Goal: Task Accomplishment & Management: Manage account settings

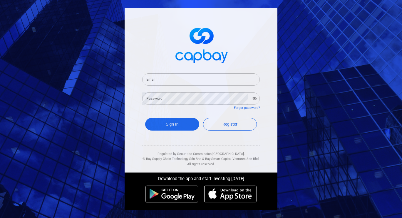
click at [164, 78] on input "Email" at bounding box center [200, 79] width 117 height 12
type input "[EMAIL_ADDRESS][DOMAIN_NAME]"
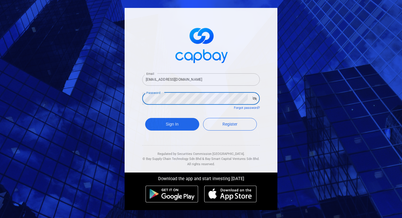
click at [145, 118] on button "Sign In" at bounding box center [172, 124] width 54 height 13
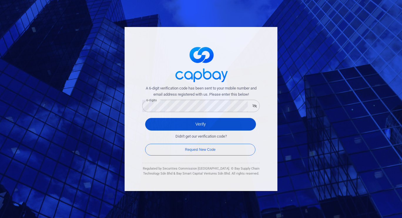
click at [186, 125] on button "Verify" at bounding box center [200, 124] width 111 height 13
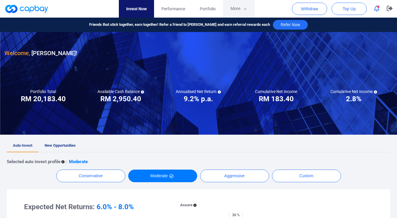
click at [234, 7] on button "More" at bounding box center [238, 9] width 31 height 18
click at [236, 7] on button "More" at bounding box center [238, 9] width 31 height 18
click at [236, 9] on button "More" at bounding box center [238, 9] width 31 height 18
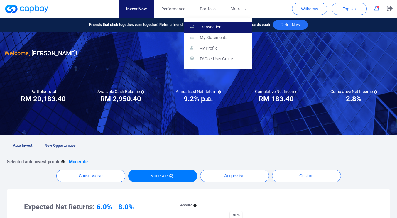
click at [213, 25] on p "Transaction" at bounding box center [211, 27] width 22 height 5
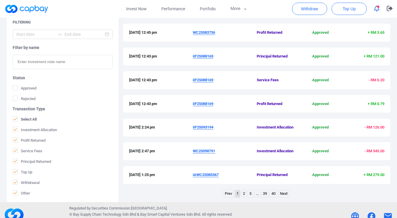
scroll to position [197, 0]
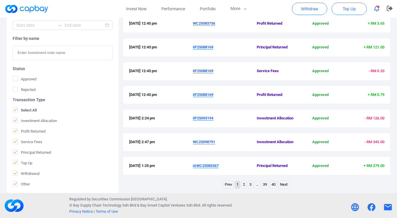
click at [244, 183] on link "2" at bounding box center [244, 184] width 5 height 7
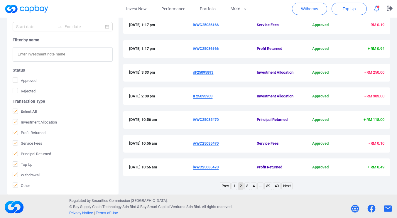
scroll to position [197, 0]
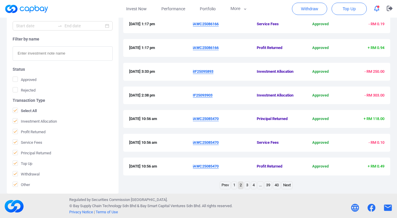
click at [248, 183] on link "3" at bounding box center [247, 185] width 5 height 7
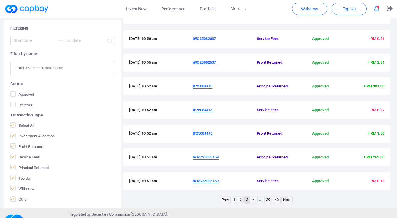
scroll to position [197, 0]
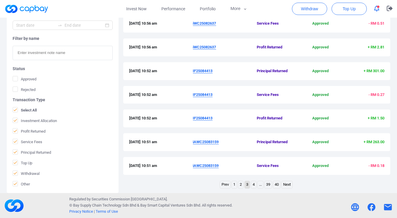
click at [238, 183] on link "2" at bounding box center [240, 184] width 5 height 7
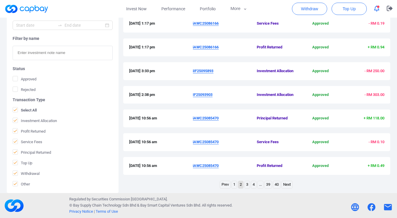
click at [397, 175] on div "Filtering Filter by name Status Approved Rejected Transaction Type Select All I…" at bounding box center [198, 58] width 397 height 264
drag, startPoint x: 220, startPoint y: 166, endPoint x: 193, endPoint y: 166, distance: 27.3
click at [193, 166] on span "iAWC25085470" at bounding box center [225, 166] width 64 height 6
copy u "iAWC25085470"
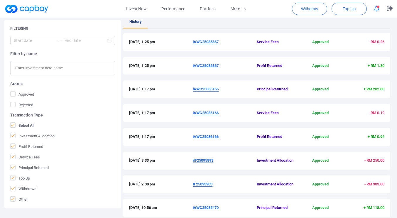
scroll to position [107, 0]
click at [222, 137] on span "iAWC25086166" at bounding box center [225, 137] width 64 height 6
drag, startPoint x: 222, startPoint y: 137, endPoint x: 197, endPoint y: 136, distance: 24.7
click at [197, 136] on span "iAWC25086166" at bounding box center [225, 137] width 64 height 6
copy u "iAWC25086166"
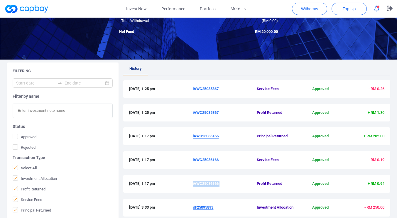
scroll to position [80, 0]
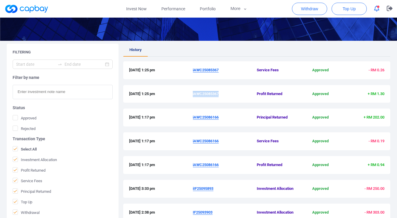
drag, startPoint x: 221, startPoint y: 95, endPoint x: 193, endPoint y: 94, distance: 28.2
click at [193, 94] on span "iAWC25085367" at bounding box center [225, 94] width 64 height 6
copy u "iAWC25085367"
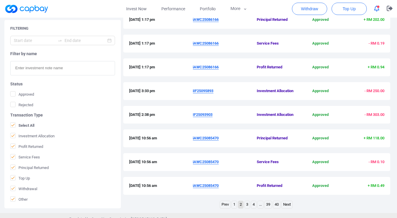
scroll to position [178, 0]
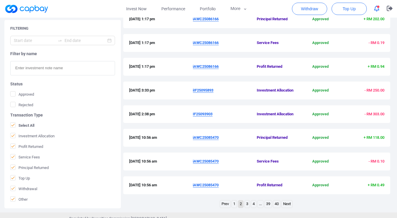
click at [233, 203] on link "1" at bounding box center [234, 204] width 5 height 7
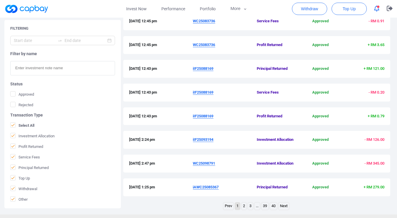
scroll to position [197, 0]
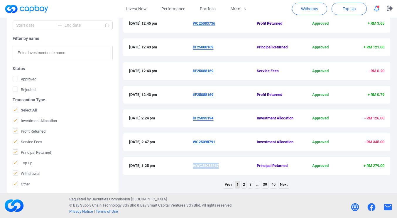
drag, startPoint x: 221, startPoint y: 168, endPoint x: 193, endPoint y: 167, distance: 27.6
click at [193, 167] on span "iAWC25085367" at bounding box center [225, 166] width 64 height 6
copy u "iAWC25085367"
drag, startPoint x: 218, startPoint y: 142, endPoint x: 194, endPoint y: 143, distance: 23.8
click at [194, 143] on span "WC25098791" at bounding box center [225, 142] width 64 height 6
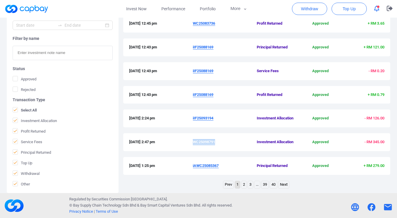
copy u "WC25098791"
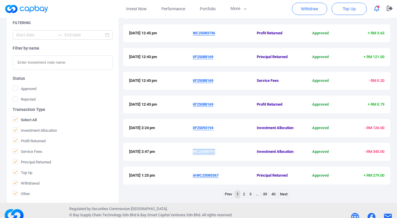
scroll to position [187, 0]
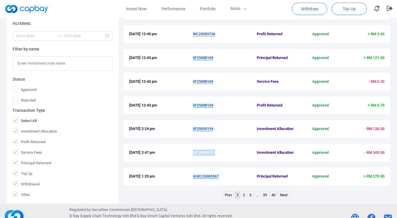
drag, startPoint x: 216, startPoint y: 129, endPoint x: 193, endPoint y: 130, distance: 23.2
click at [193, 130] on div "[DATE] 2:24 pm iIF25093194 Investment Allocation Approved - RM 126.00" at bounding box center [256, 129] width 255 height 6
copy div "iIF25093194"
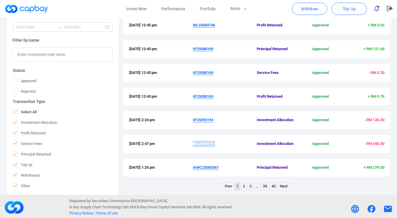
scroll to position [197, 0]
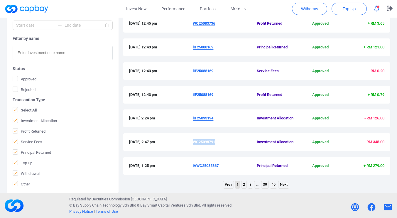
drag, startPoint x: 215, startPoint y: 95, endPoint x: 202, endPoint y: 108, distance: 18.3
click at [192, 96] on div "[DATE] 12:43 pm iIF25088169 Profit Returned Approved + RM 0.79" at bounding box center [256, 95] width 255 height 6
copy div "iIF25088169"
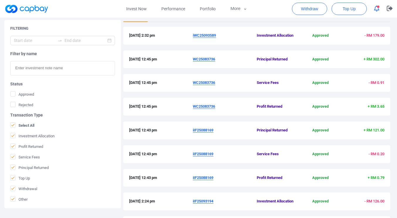
scroll to position [114, 0]
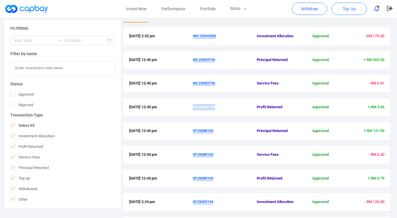
drag, startPoint x: 219, startPoint y: 108, endPoint x: 194, endPoint y: 108, distance: 25.3
click at [194, 108] on span "WC25083736" at bounding box center [225, 107] width 64 height 6
copy u "WC25083736"
drag, startPoint x: 218, startPoint y: 35, endPoint x: 193, endPoint y: 35, distance: 25.5
click at [193, 35] on span "iWC25093589" at bounding box center [225, 36] width 64 height 6
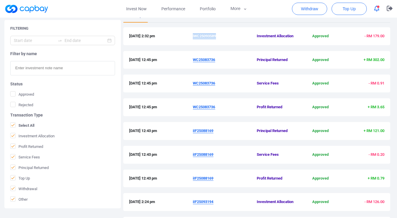
copy u "iWC25093589"
click at [135, 10] on link "Invest Now" at bounding box center [136, 9] width 35 height 18
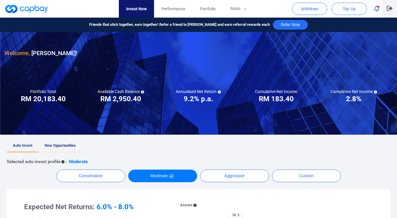
click at [394, 8] on button "button" at bounding box center [390, 9] width 15 height 18
